Goal: Task Accomplishment & Management: Manage account settings

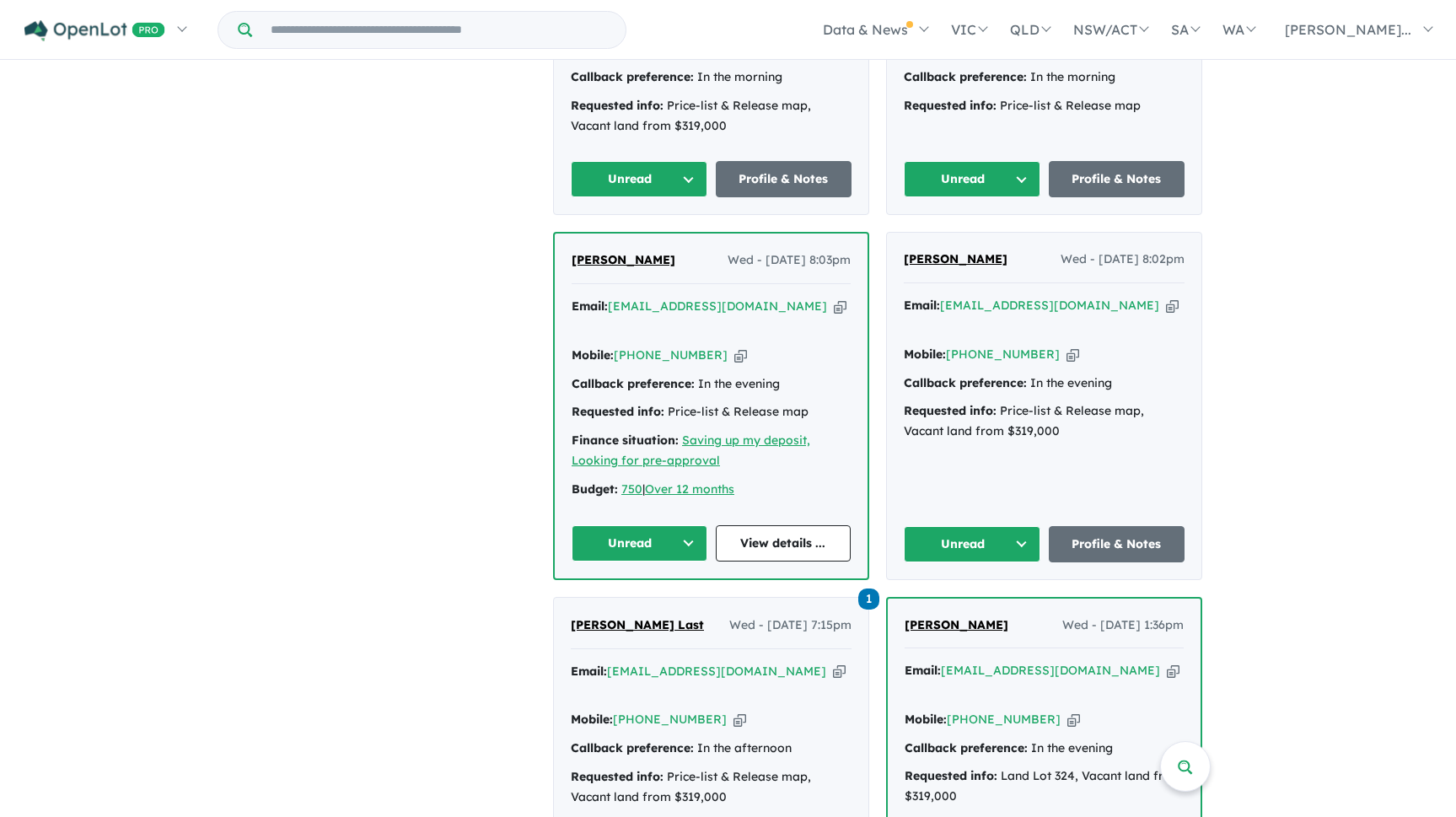
scroll to position [2184, 0]
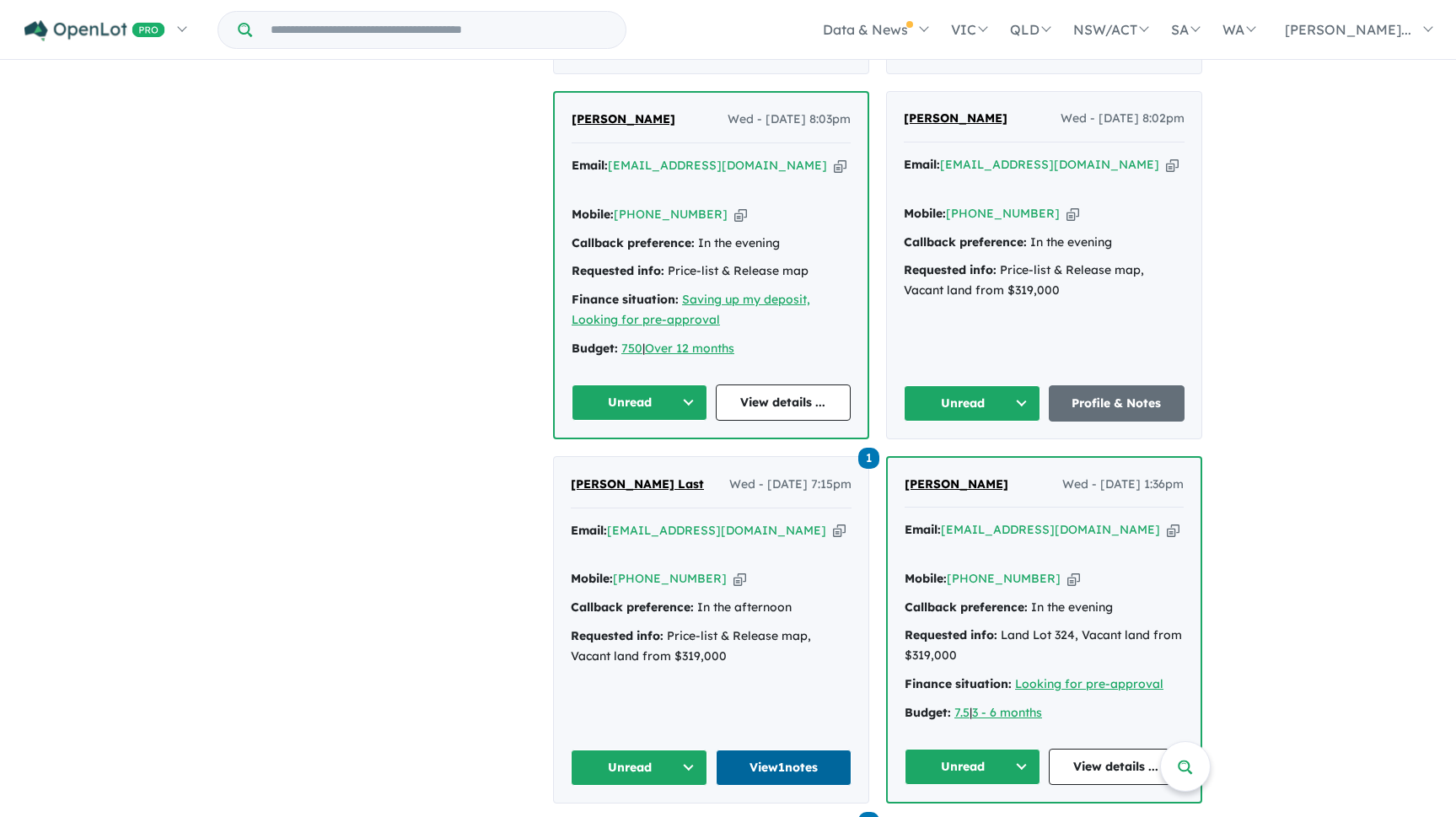
click at [789, 749] on link "View 1 notes" at bounding box center [783, 767] width 136 height 36
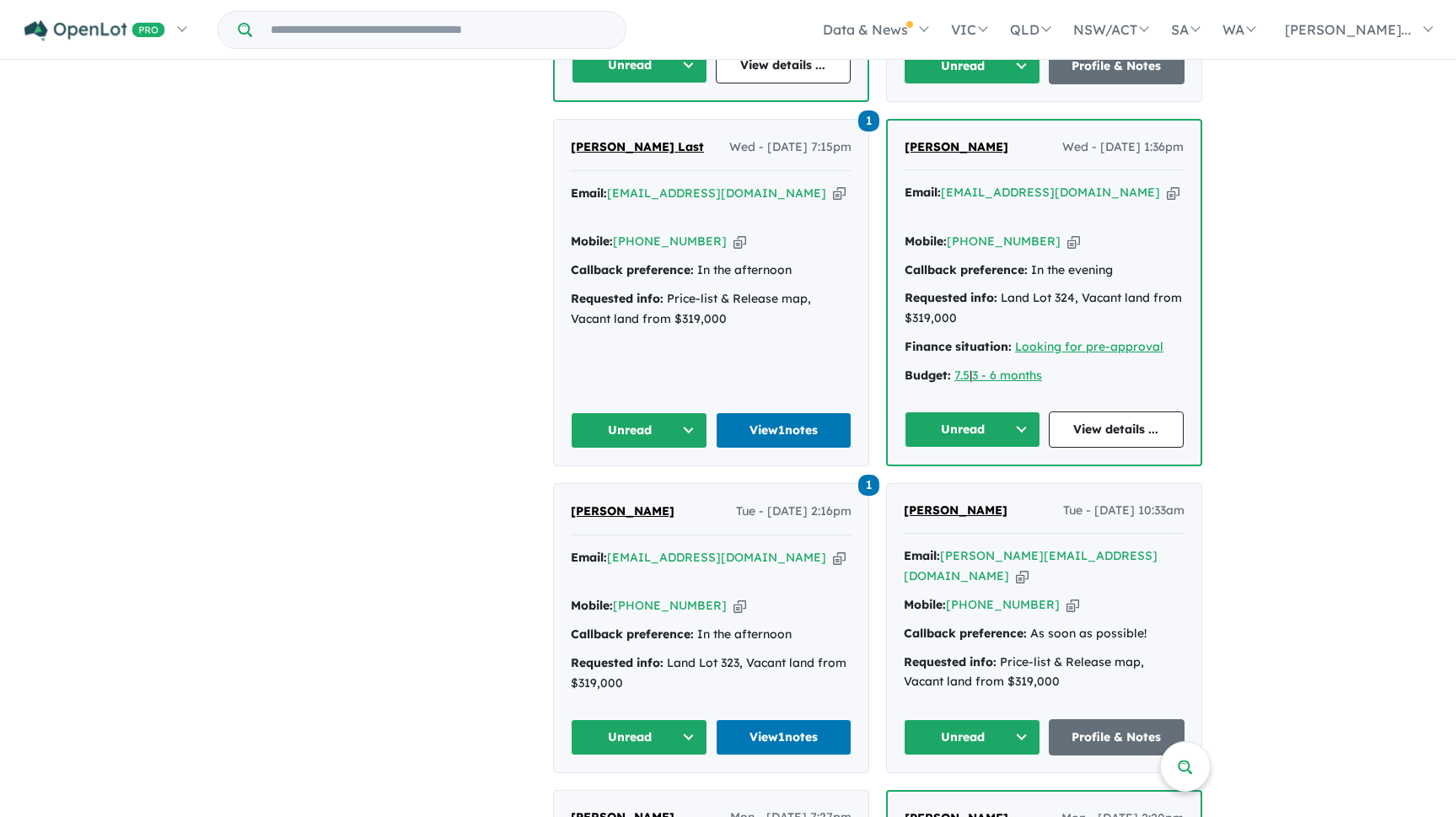
scroll to position [2529, 0]
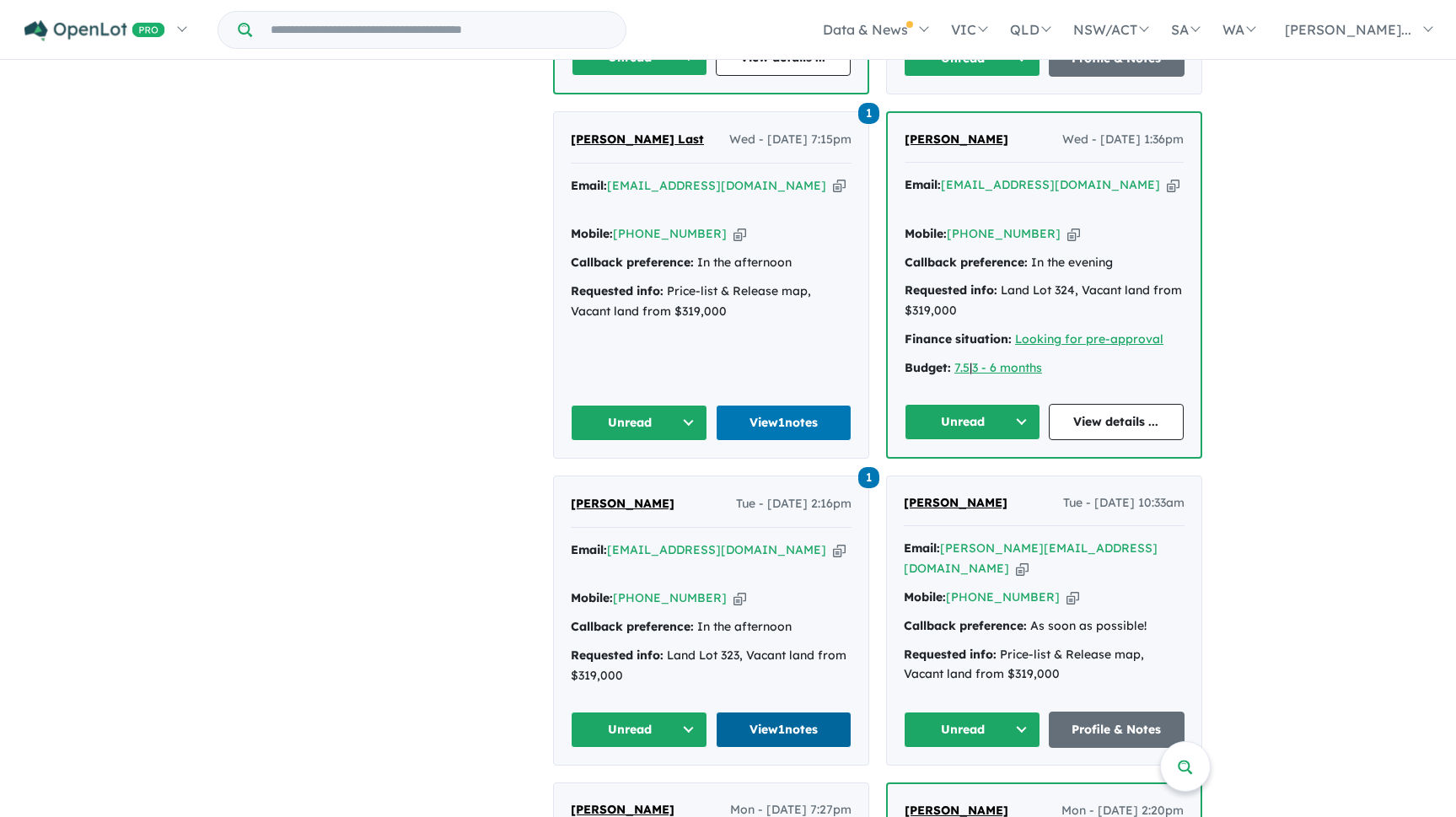
click at [807, 712] on link "View 1 notes" at bounding box center [783, 730] width 136 height 36
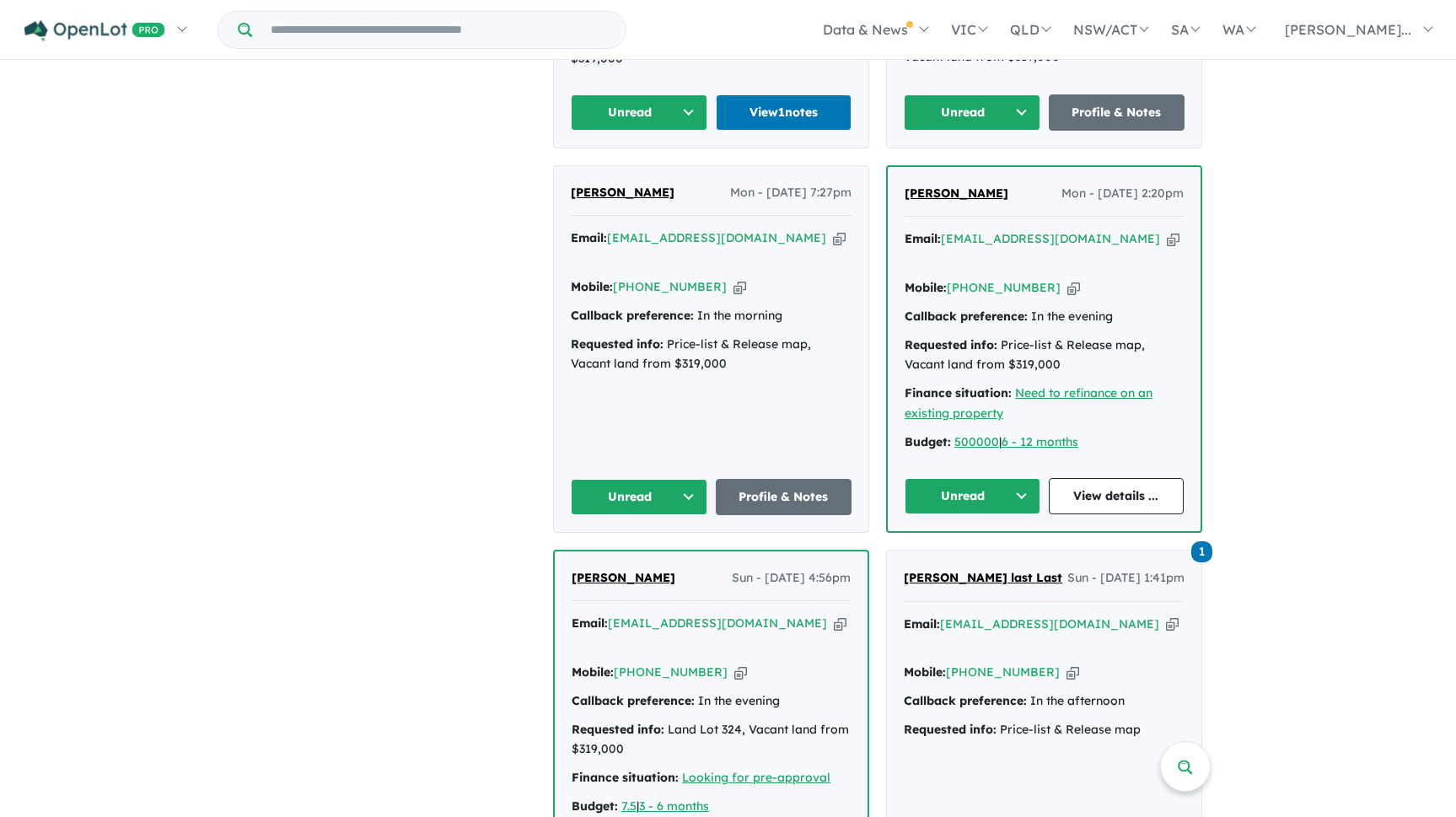
scroll to position [3149, 0]
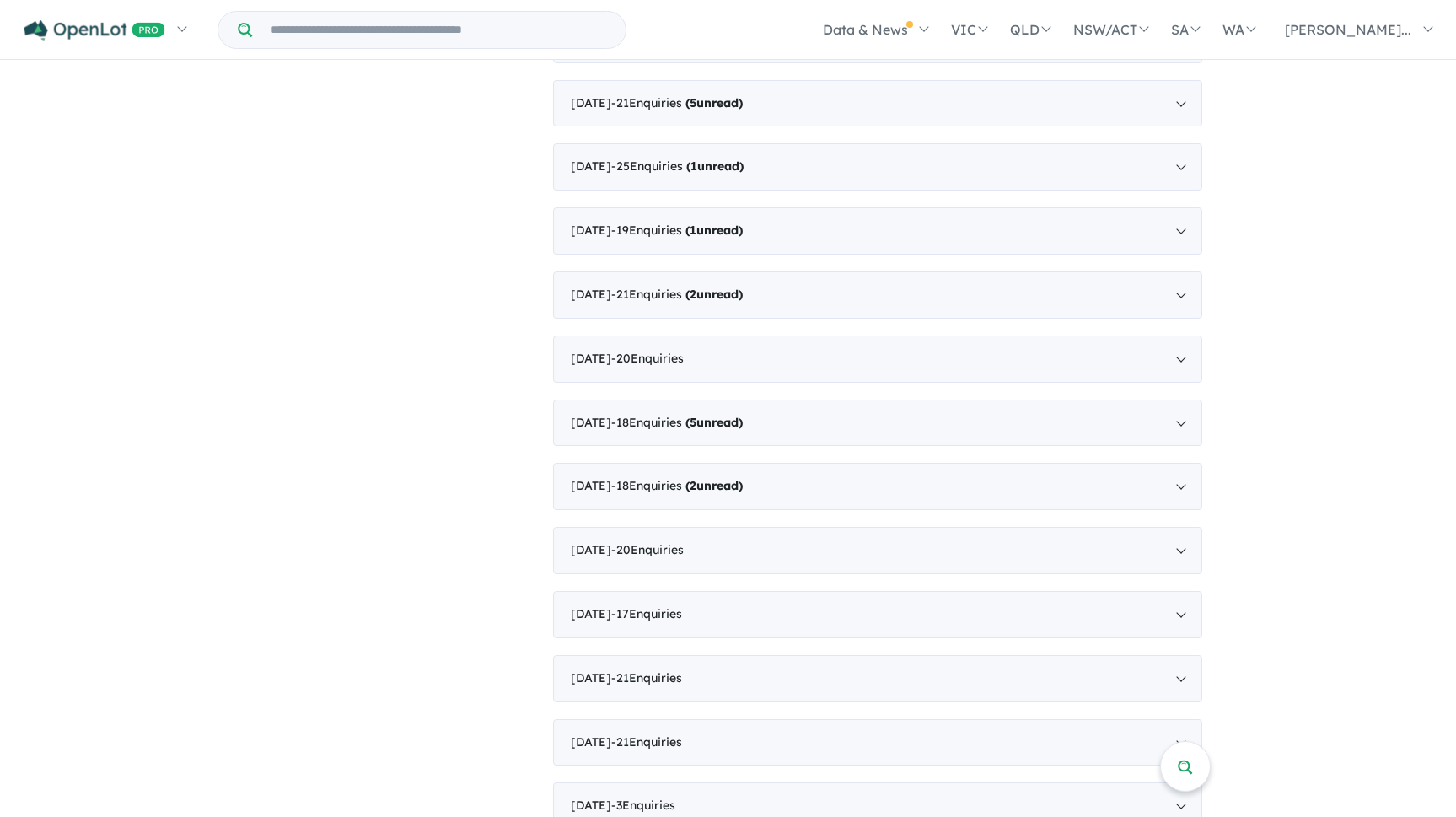
scroll to position [4411, 0]
